Goal: Task Accomplishment & Management: Manage account settings

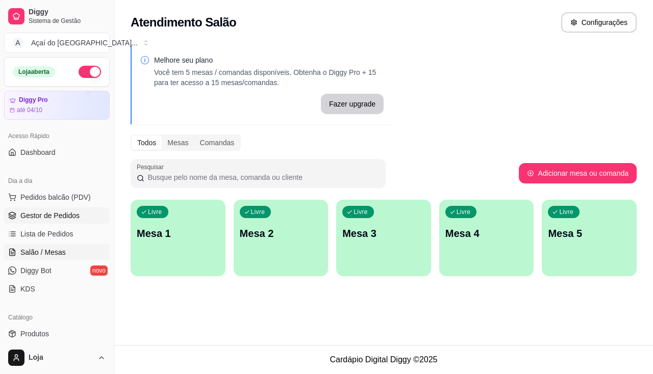
click at [89, 207] on link "Gestor de Pedidos" at bounding box center [57, 215] width 106 height 16
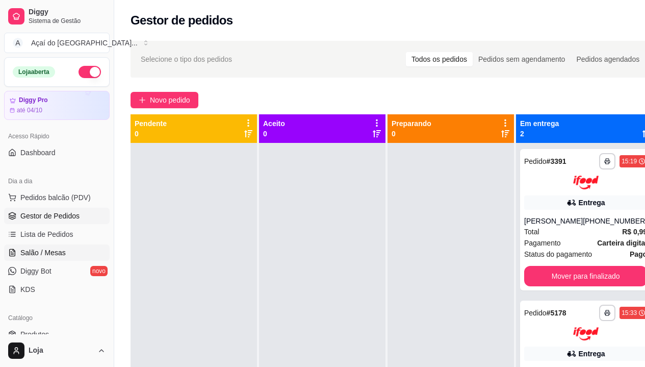
click at [41, 244] on link "Salão / Mesas" at bounding box center [57, 252] width 106 height 16
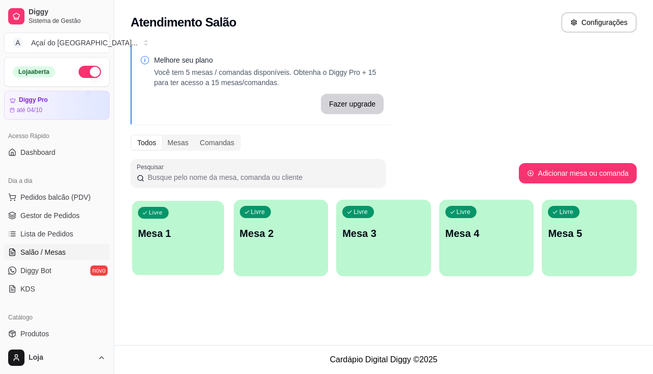
click at [190, 242] on div "Livre Mesa 1" at bounding box center [178, 232] width 92 height 62
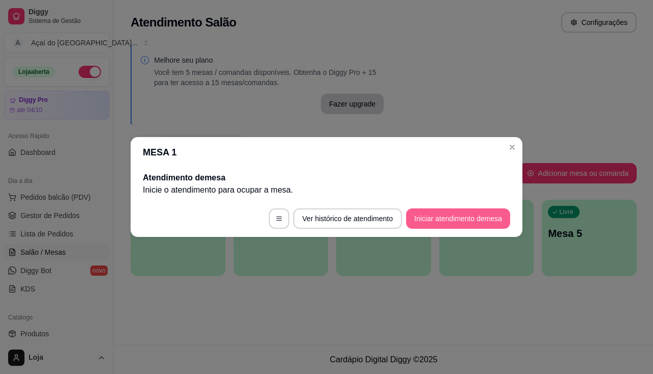
click at [470, 214] on button "Iniciar atendimento de mesa" at bounding box center [458, 219] width 104 height 20
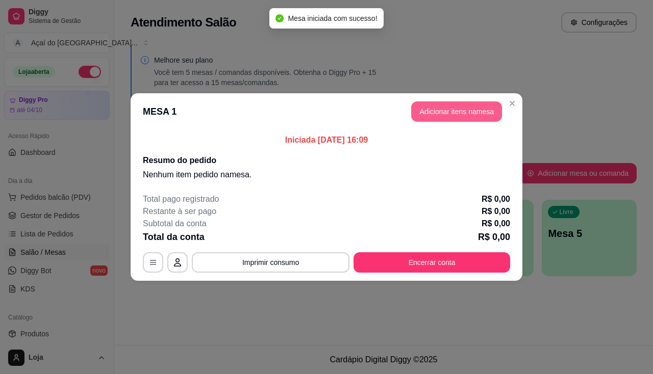
click at [448, 114] on button "Adicionar itens na mesa" at bounding box center [456, 111] width 91 height 20
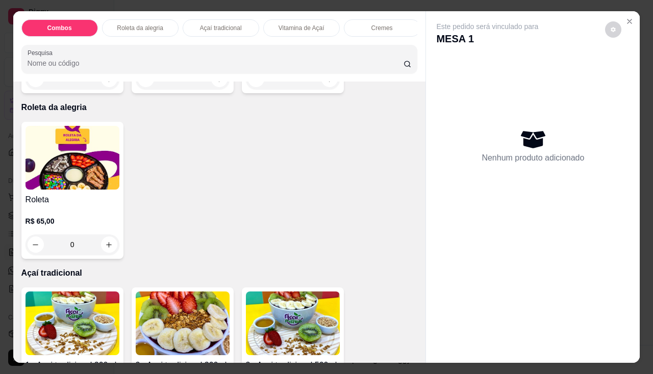
scroll to position [306, 0]
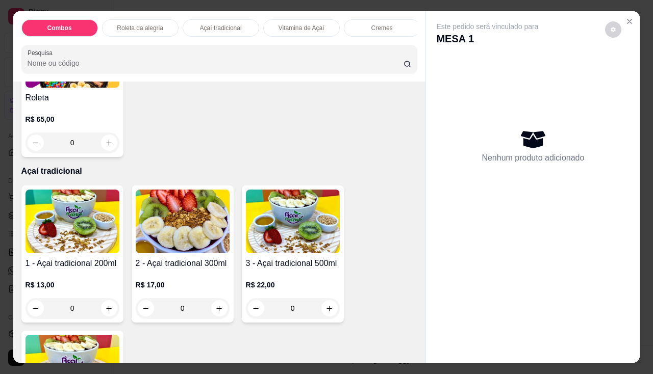
click at [186, 253] on img at bounding box center [183, 222] width 94 height 64
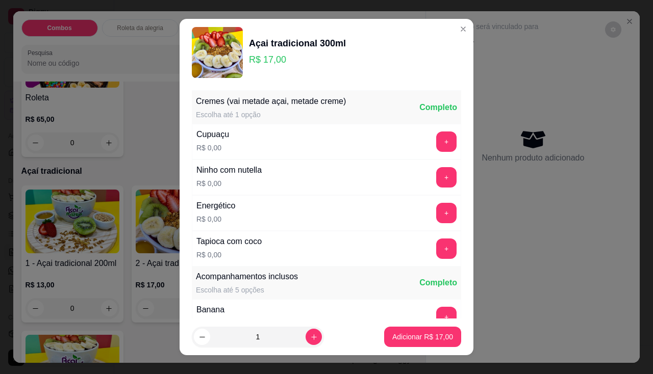
scroll to position [153, 0]
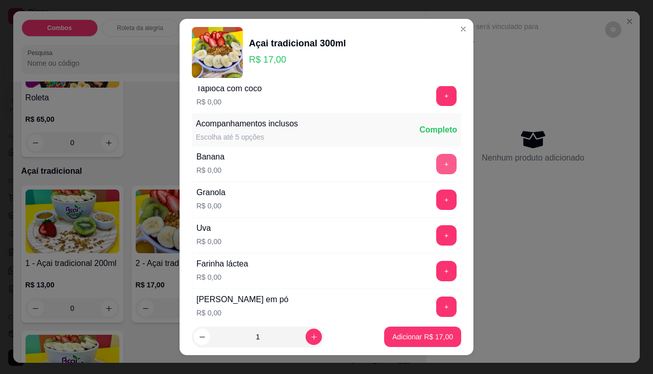
click at [436, 170] on button "+" at bounding box center [446, 164] width 20 height 20
click at [436, 195] on button "+" at bounding box center [446, 200] width 20 height 20
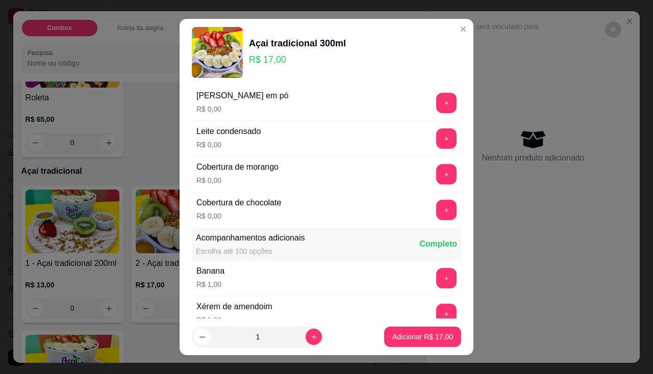
scroll to position [255, 0]
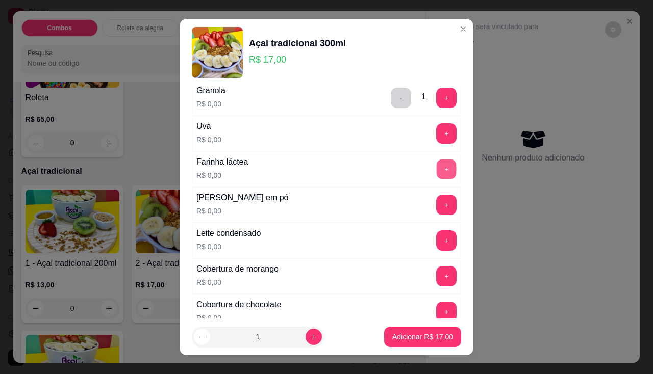
click at [436, 160] on button "+" at bounding box center [446, 169] width 20 height 20
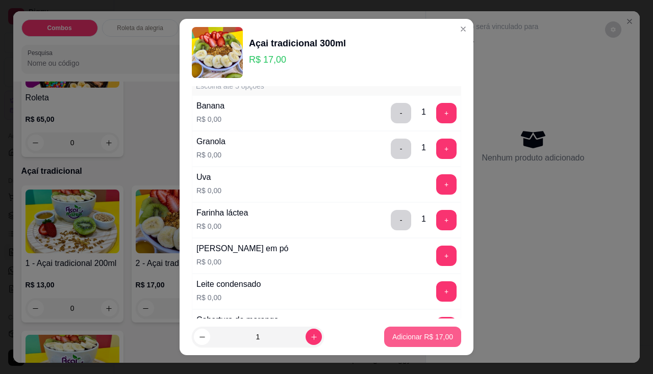
click at [407, 341] on p "Adicionar R$ 17,00" at bounding box center [422, 337] width 61 height 10
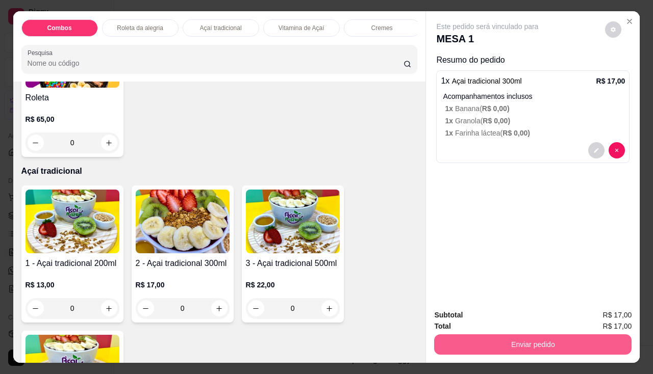
click at [484, 338] on button "Enviar pedido" at bounding box center [532, 344] width 197 height 20
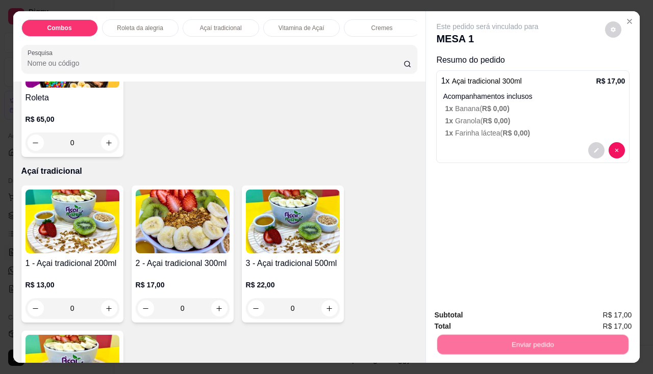
click at [495, 319] on button "Não registrar e enviar pedido" at bounding box center [499, 315] width 106 height 19
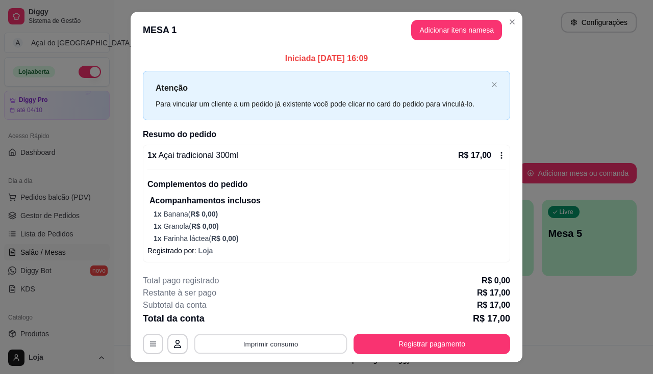
click at [249, 347] on button "Imprimir consumo" at bounding box center [270, 344] width 153 height 20
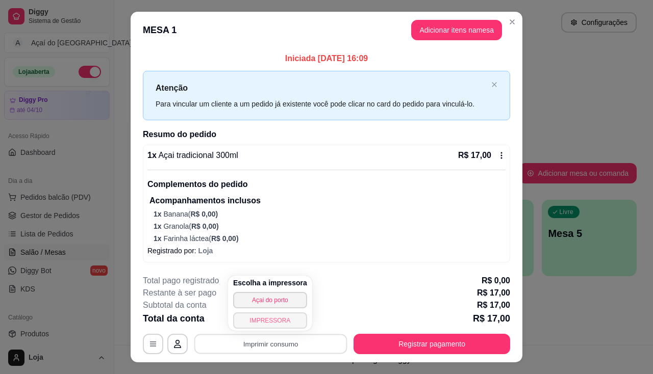
click at [271, 322] on button "IMPRESSORA" at bounding box center [270, 321] width 74 height 16
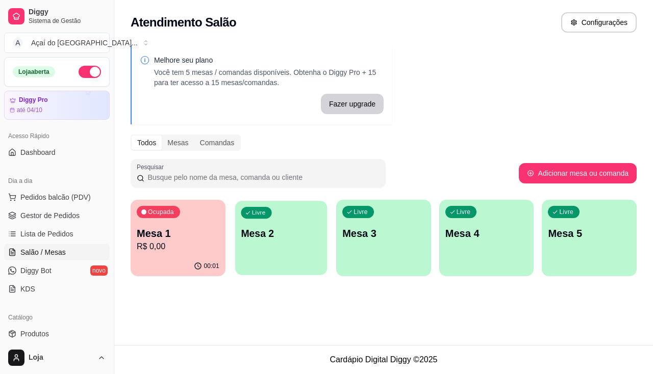
click at [280, 233] on p "Mesa 2" at bounding box center [281, 234] width 80 height 14
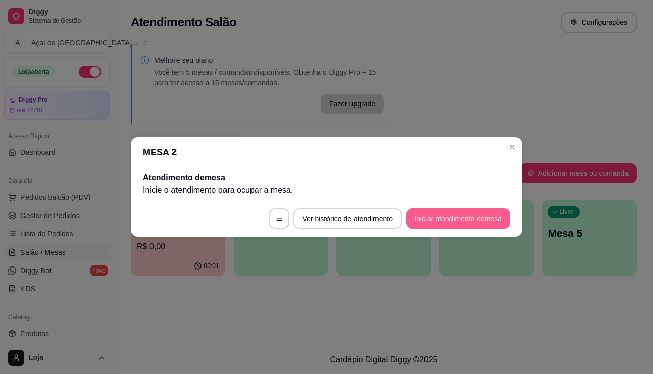
click at [469, 228] on button "Iniciar atendimento de mesa" at bounding box center [458, 219] width 104 height 20
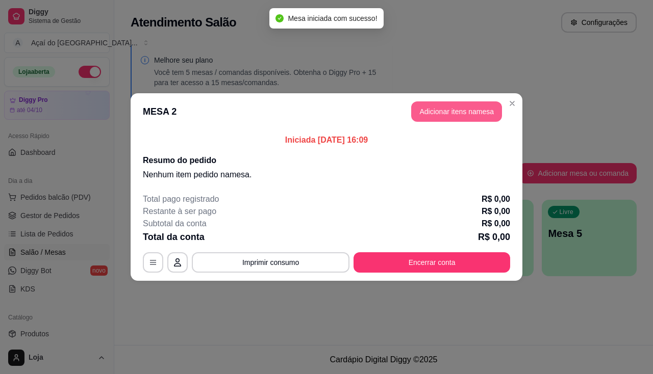
click at [424, 106] on button "Adicionar itens na mesa" at bounding box center [456, 111] width 91 height 20
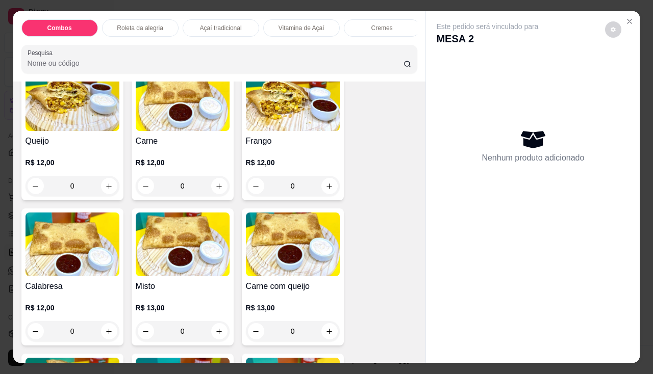
scroll to position [1224, 0]
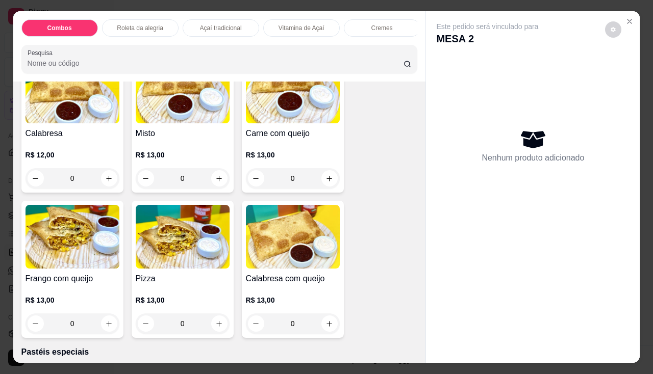
click at [43, 269] on img at bounding box center [72, 237] width 94 height 64
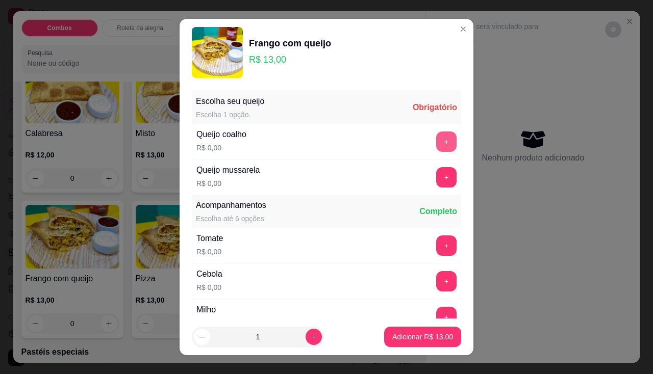
click at [436, 147] on button "+" at bounding box center [446, 142] width 20 height 20
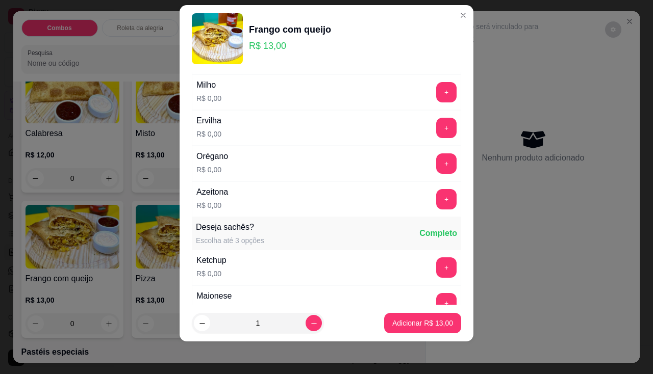
scroll to position [58, 0]
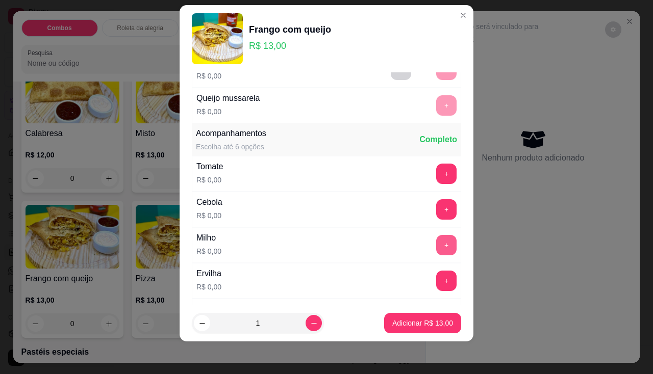
click at [436, 240] on button "+" at bounding box center [446, 245] width 20 height 20
click at [399, 326] on p "Adicionar R$ 13,00" at bounding box center [422, 323] width 61 height 10
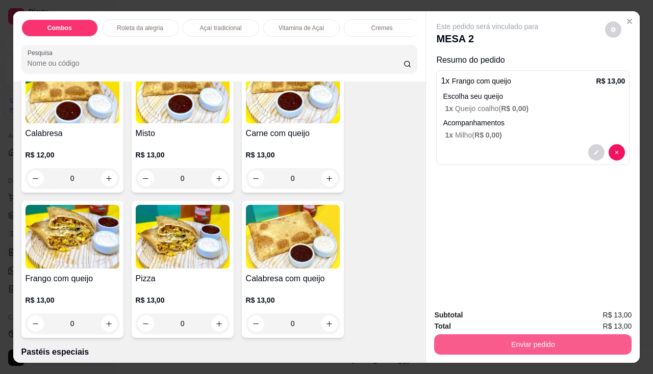
click at [461, 339] on button "Enviar pedido" at bounding box center [532, 344] width 197 height 20
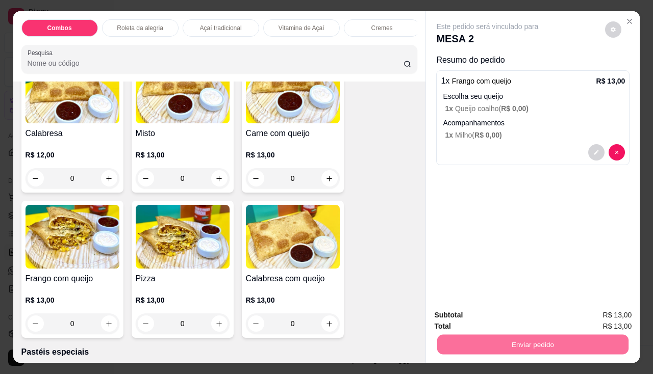
click at [476, 323] on button "Não registrar e enviar pedido" at bounding box center [499, 315] width 106 height 19
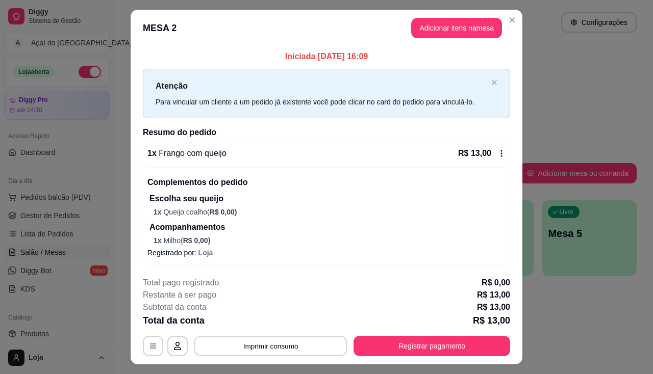
click at [306, 348] on button "Imprimir consumo" at bounding box center [270, 346] width 153 height 20
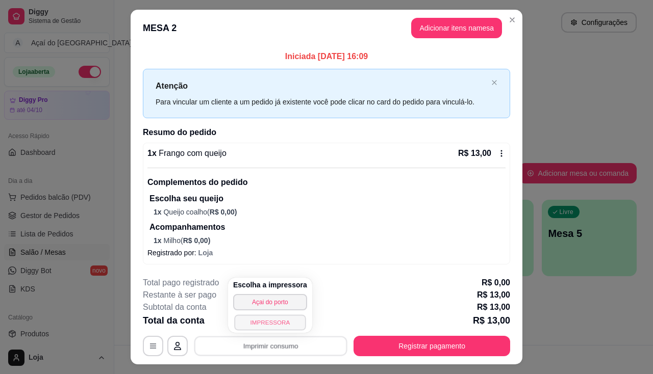
click at [277, 318] on button "IMPRESSORA" at bounding box center [269, 323] width 71 height 16
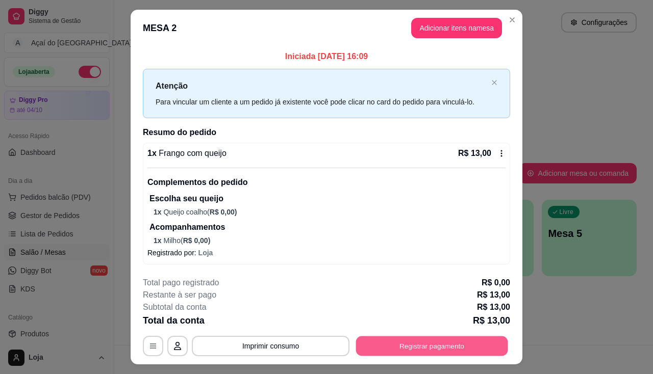
click at [404, 346] on button "Registrar pagamento" at bounding box center [432, 346] width 152 height 20
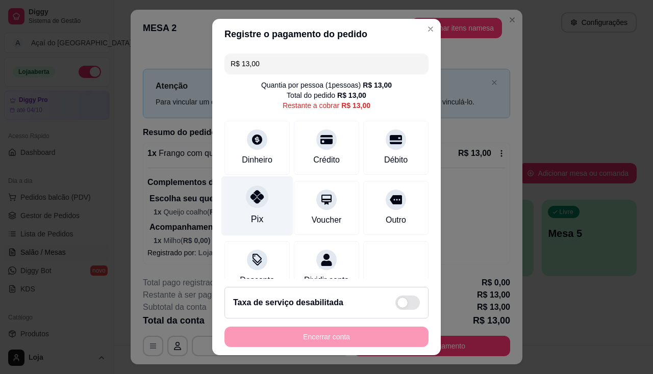
click at [264, 199] on div "Pix" at bounding box center [257, 206] width 72 height 60
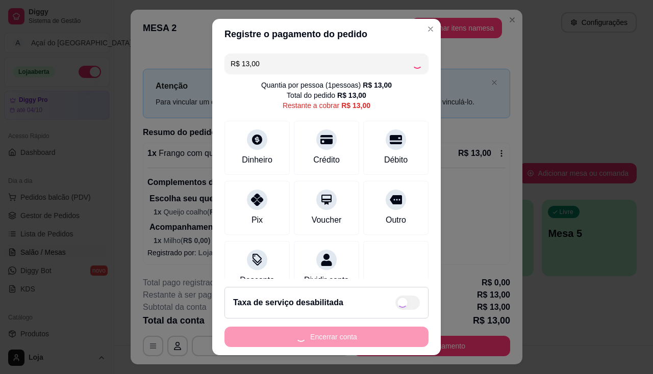
type input "R$ 0,00"
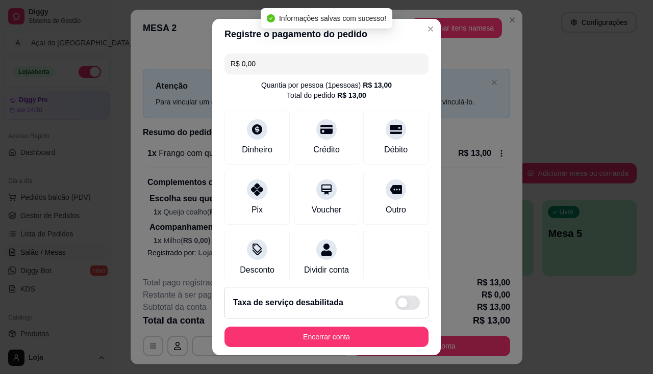
click at [357, 351] on footer "Taxa de serviço desabilitada Encerrar conta" at bounding box center [326, 317] width 228 height 76
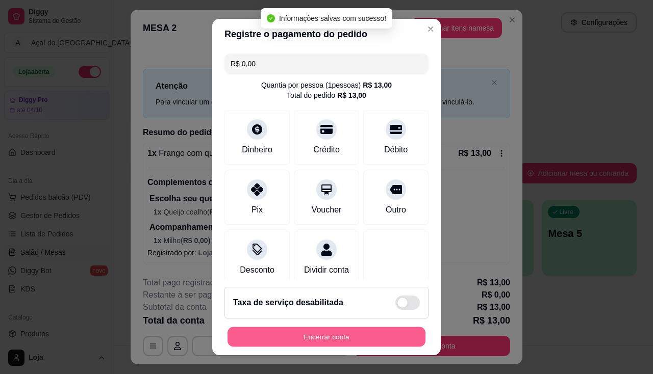
click at [357, 343] on button "Encerrar conta" at bounding box center [326, 337] width 198 height 20
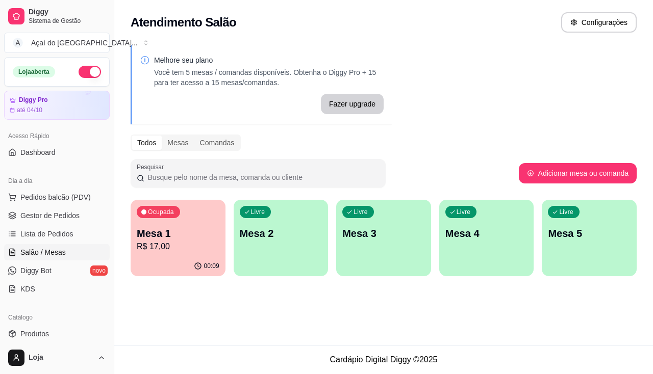
click at [188, 253] on div "Ocupada Mesa 1 R$ 17,00" at bounding box center [178, 228] width 95 height 57
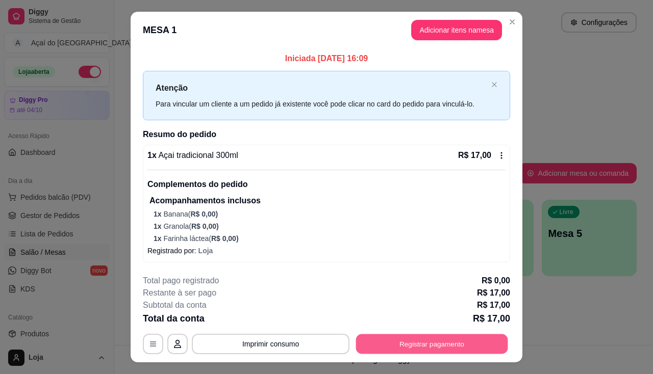
click at [475, 351] on button "Registrar pagamento" at bounding box center [432, 344] width 152 height 20
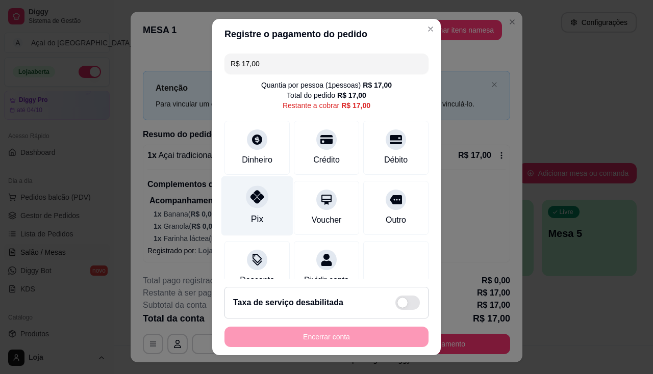
click at [251, 197] on icon at bounding box center [256, 196] width 13 height 13
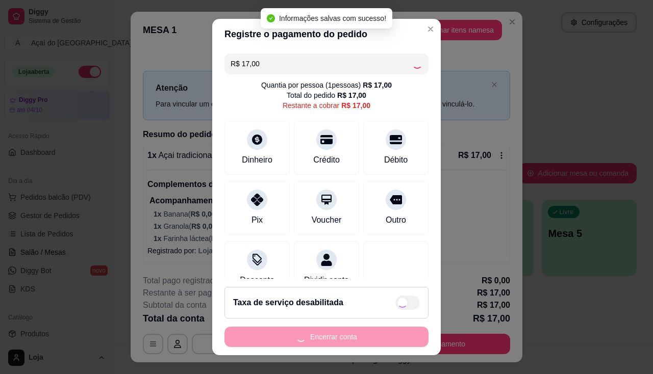
type input "R$ 0,00"
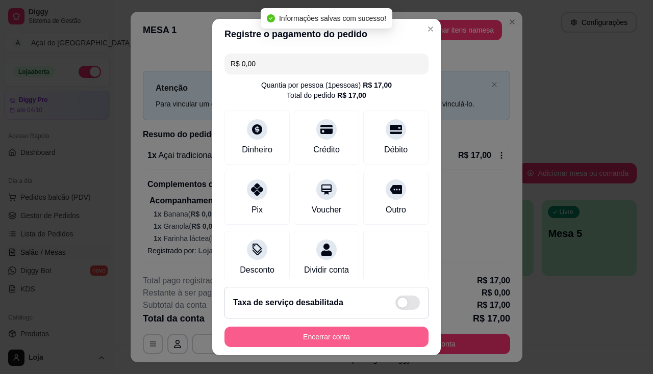
click at [295, 342] on button "Encerrar conta" at bounding box center [326, 337] width 204 height 20
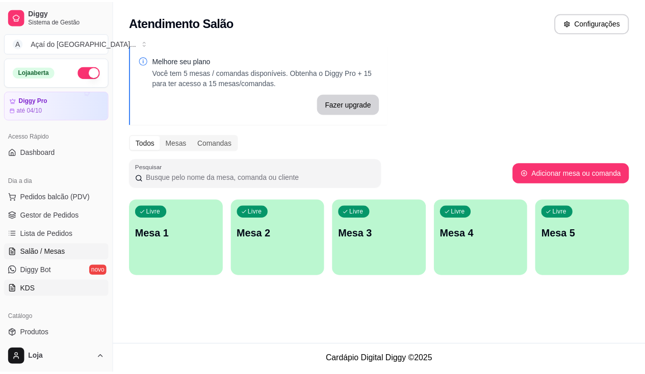
scroll to position [204, 0]
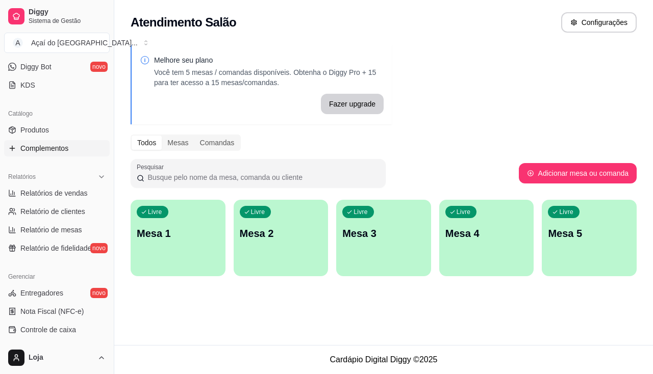
click at [52, 149] on span "Complementos" at bounding box center [44, 148] width 48 height 10
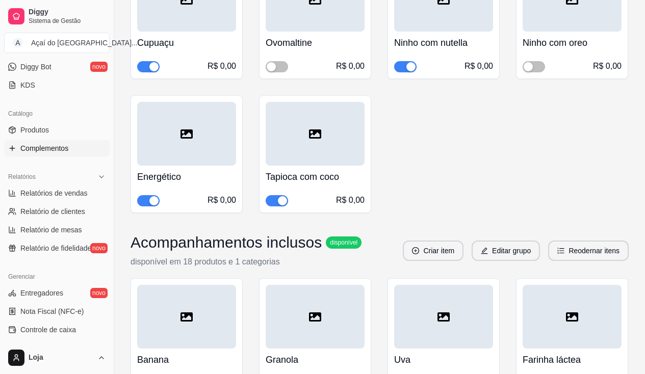
scroll to position [204, 0]
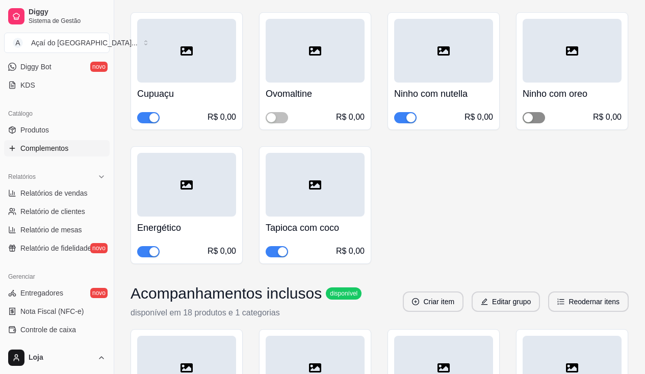
click at [533, 114] on span "button" at bounding box center [534, 117] width 22 height 11
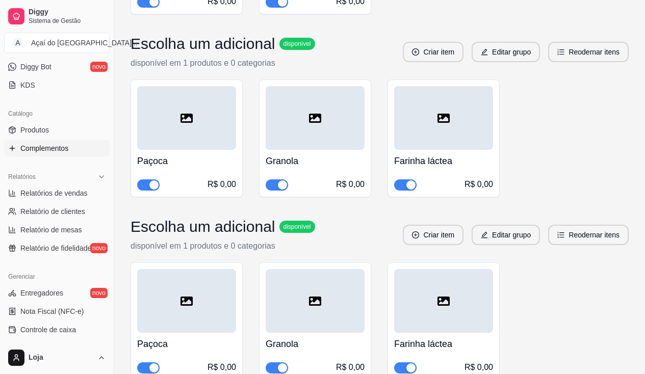
scroll to position [2651, 0]
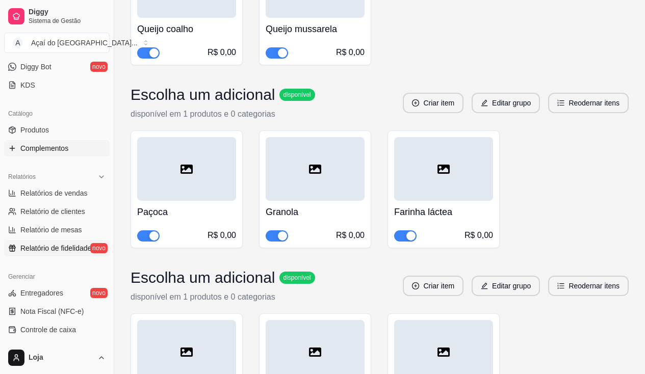
click at [90, 247] on span "Relatório de fidelidade" at bounding box center [55, 248] width 71 height 10
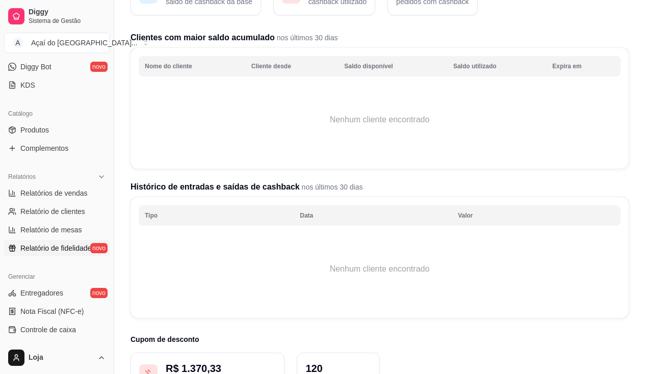
scroll to position [164, 0]
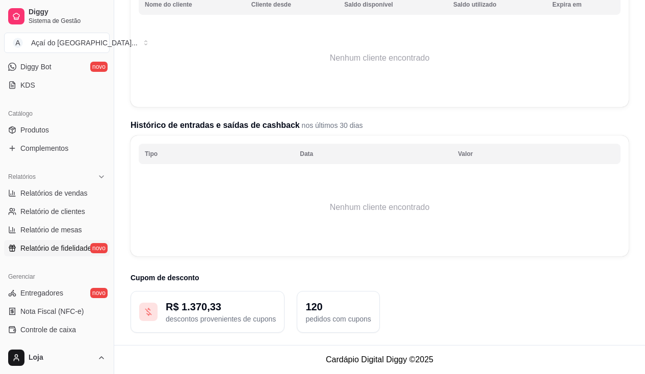
click at [240, 322] on p "descontos provenientes de cupons" at bounding box center [221, 319] width 110 height 10
click at [70, 205] on link "Relatório de clientes" at bounding box center [57, 211] width 106 height 16
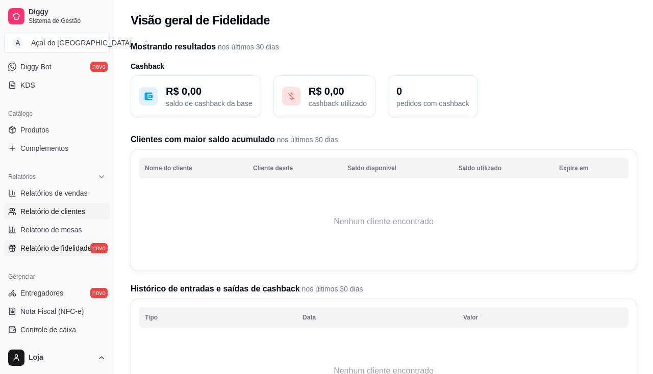
select select "30"
select select "HIGHEST_TOTAL_SPENT_WITH_ORDERS"
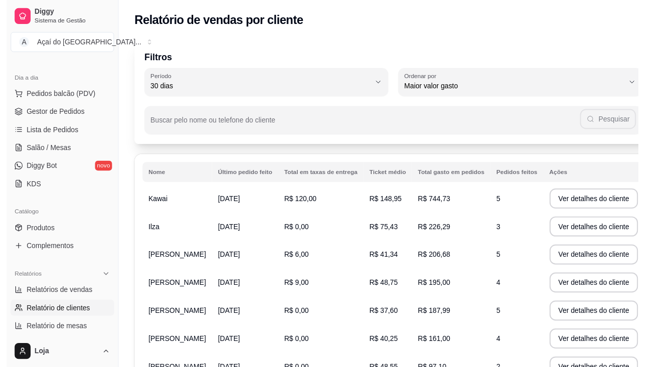
scroll to position [51, 0]
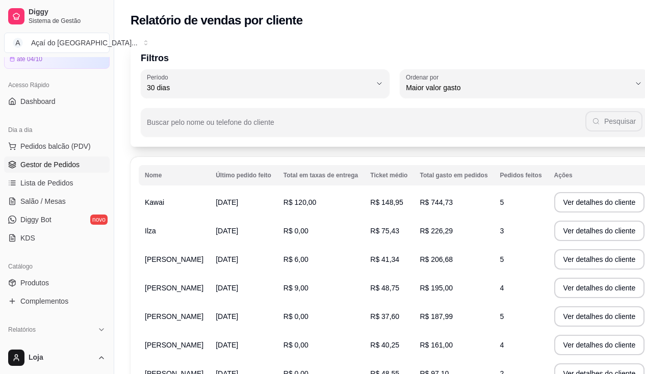
click at [47, 166] on span "Gestor de Pedidos" at bounding box center [49, 165] width 59 height 10
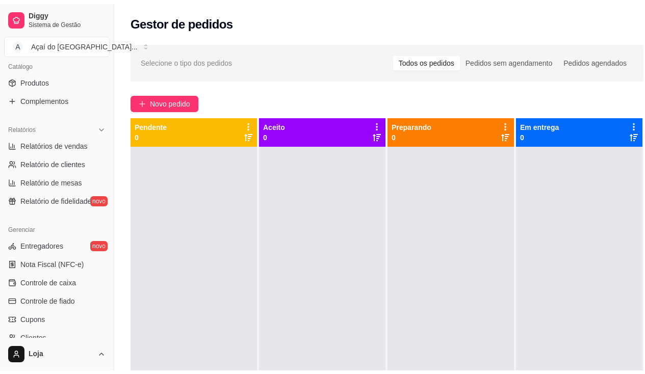
scroll to position [357, 0]
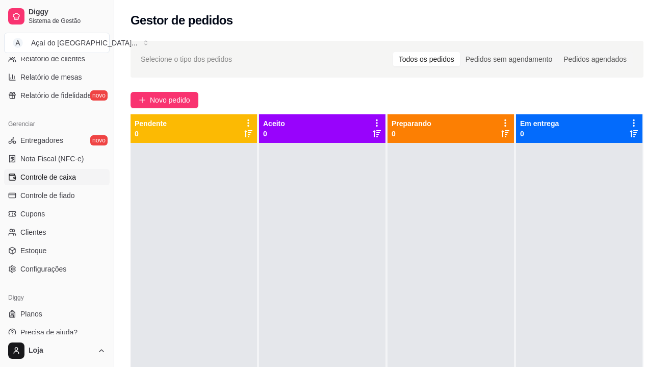
click at [44, 179] on span "Controle de caixa" at bounding box center [48, 177] width 56 height 10
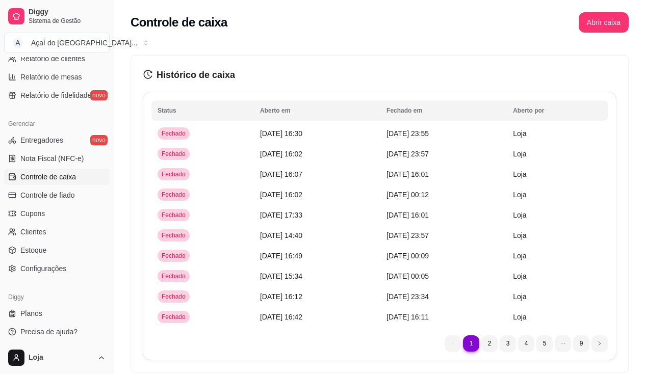
scroll to position [359, 0]
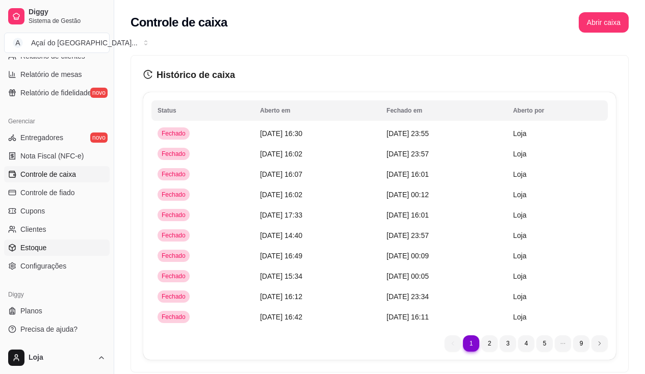
click at [62, 248] on link "Estoque" at bounding box center [57, 248] width 106 height 16
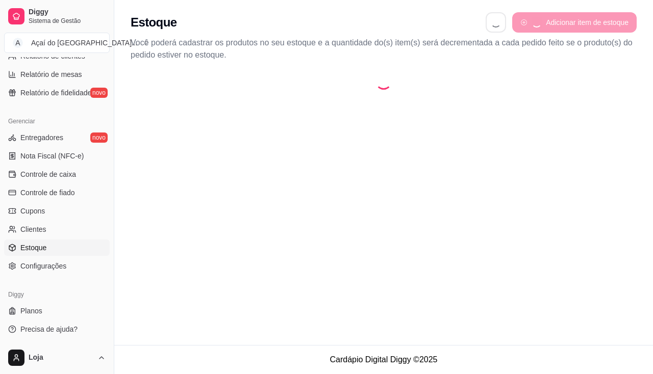
select select "QUANTITY_ORDER"
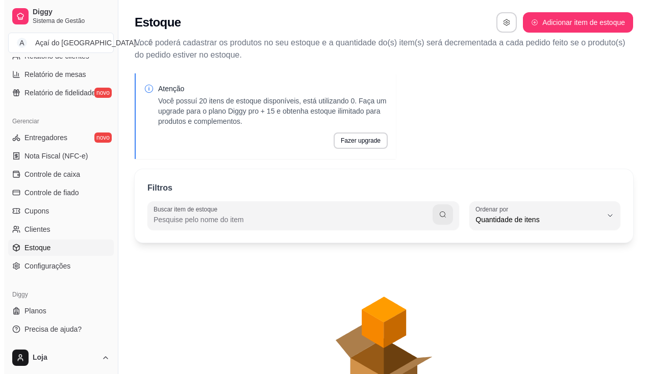
scroll to position [10, 0]
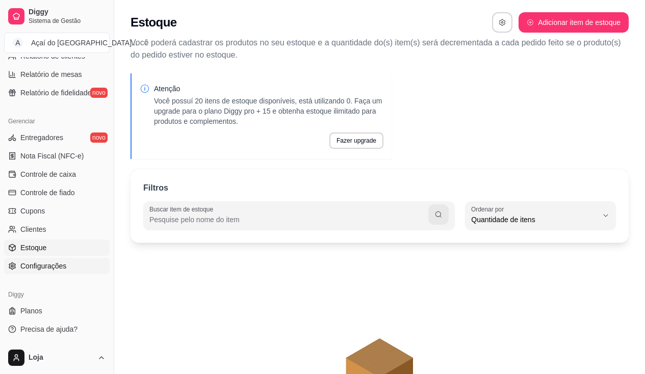
click at [72, 265] on link "Configurações" at bounding box center [57, 266] width 106 height 16
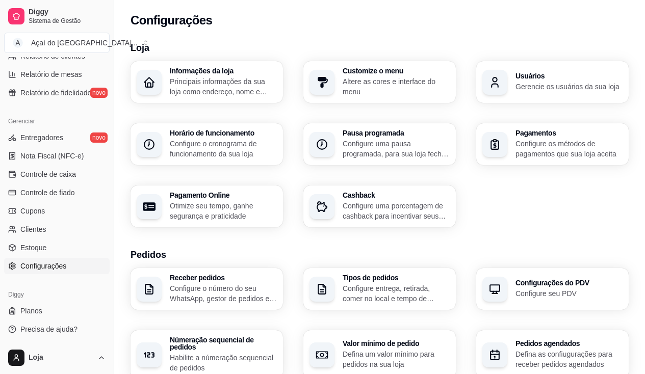
click at [249, 155] on p "Configure o cronograma de funcionamento da sua loja" at bounding box center [223, 149] width 107 height 20
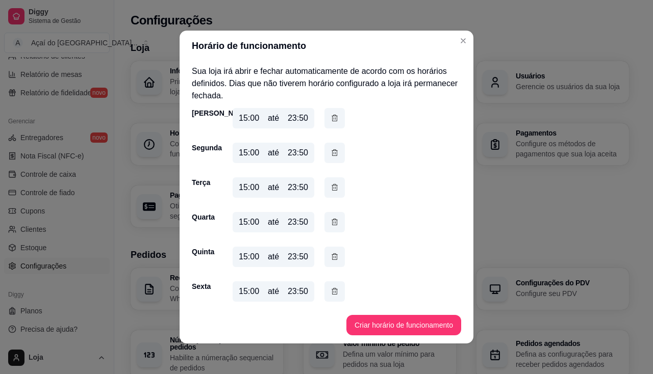
scroll to position [38, 0]
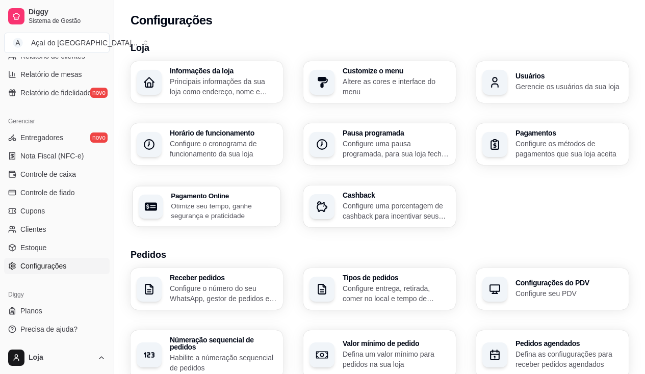
click at [173, 198] on h3 "Pagamento Online" at bounding box center [223, 195] width 104 height 7
select select "4.98"
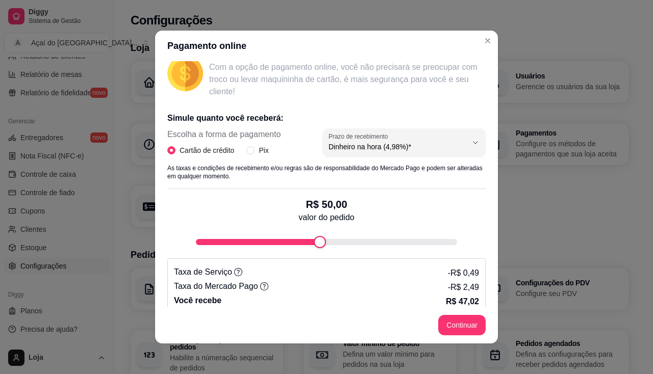
scroll to position [165, 0]
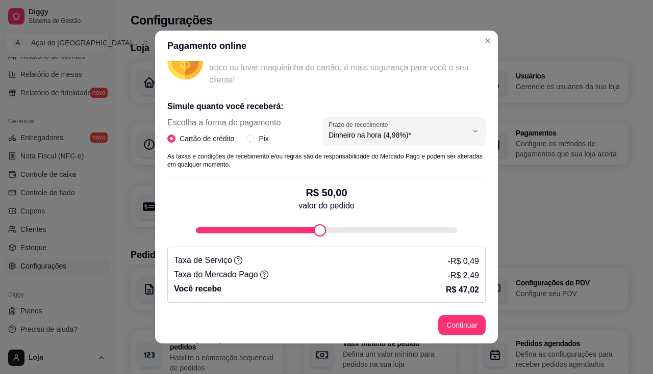
click at [454, 232] on div "R$ 50,00 valor do pedido" at bounding box center [326, 206] width 318 height 59
click at [455, 226] on div "R$ 50,00 valor do pedido" at bounding box center [326, 206] width 318 height 59
type input "100"
click at [562, 240] on div "Pagamento online Receba na hora em sua conta do Mercado Pago! Agora você poderá…" at bounding box center [326, 187] width 653 height 374
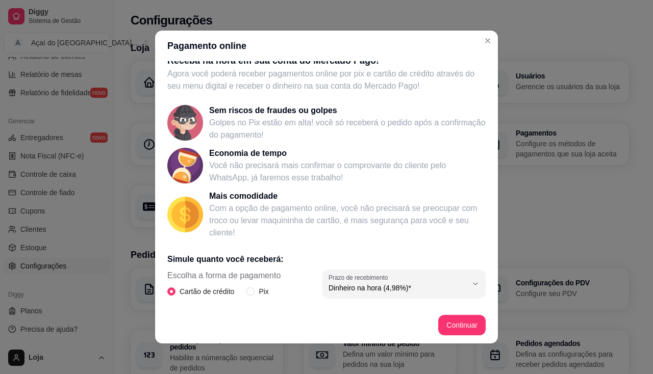
scroll to position [0, 0]
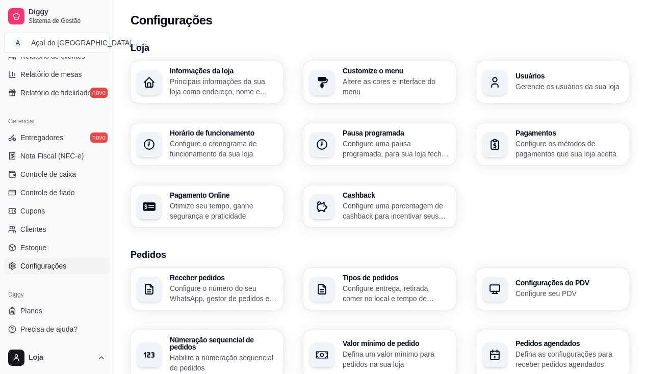
click at [394, 90] on p "Altere as cores e interface do menu" at bounding box center [396, 86] width 107 height 20
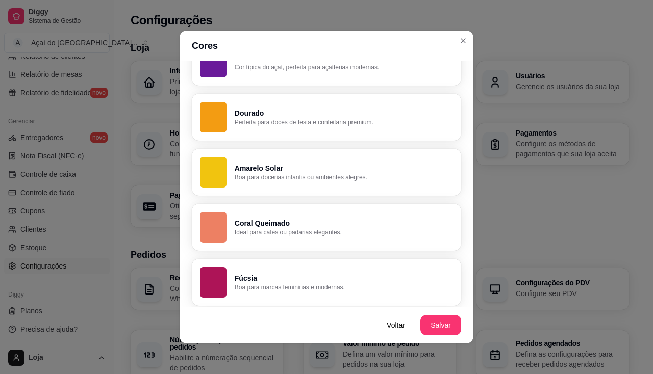
scroll to position [725, 0]
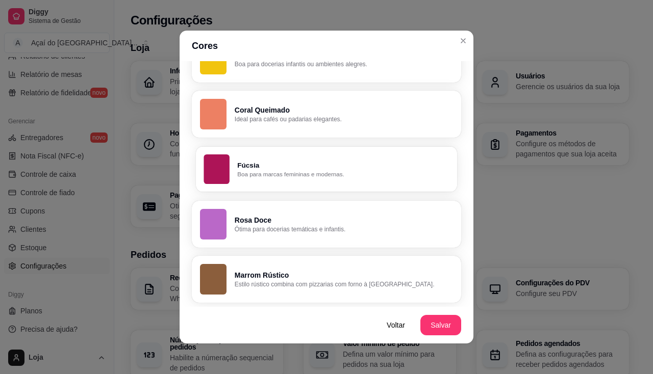
click at [267, 175] on p "Boa para marcas femininas e modernas." at bounding box center [343, 174] width 212 height 8
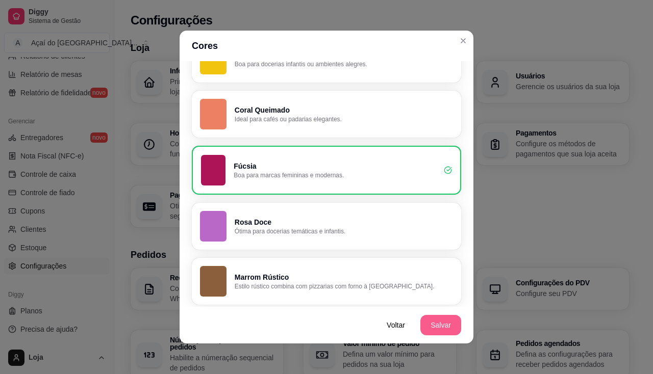
click at [445, 326] on button "Salvar" at bounding box center [440, 325] width 41 height 20
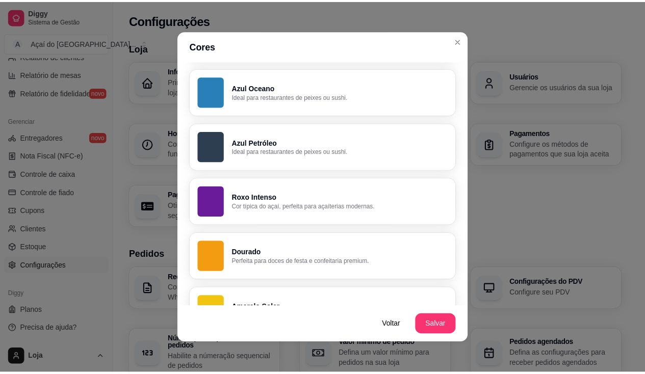
scroll to position [370, 0]
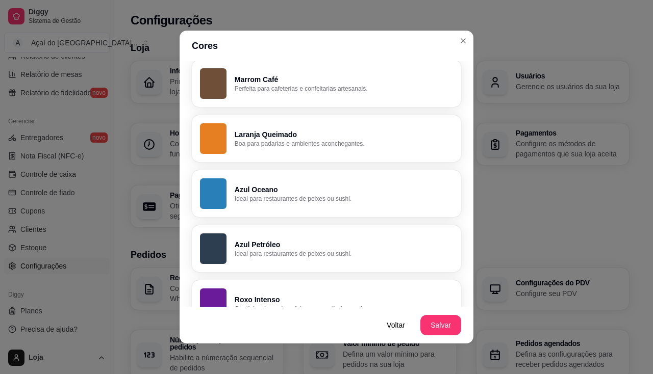
click at [205, 184] on div "button" at bounding box center [213, 193] width 27 height 31
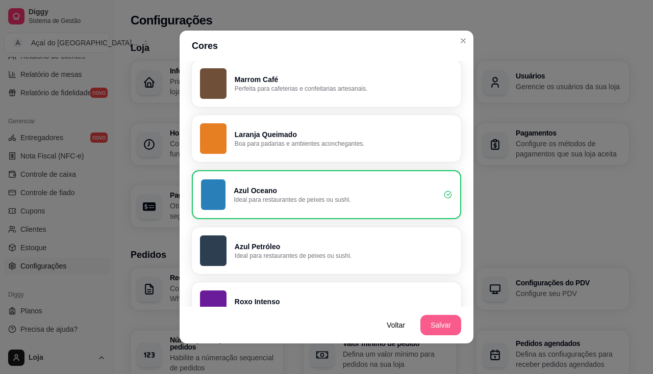
click at [436, 323] on button "Salvar" at bounding box center [440, 325] width 41 height 20
